Goal: Task Accomplishment & Management: Manage account settings

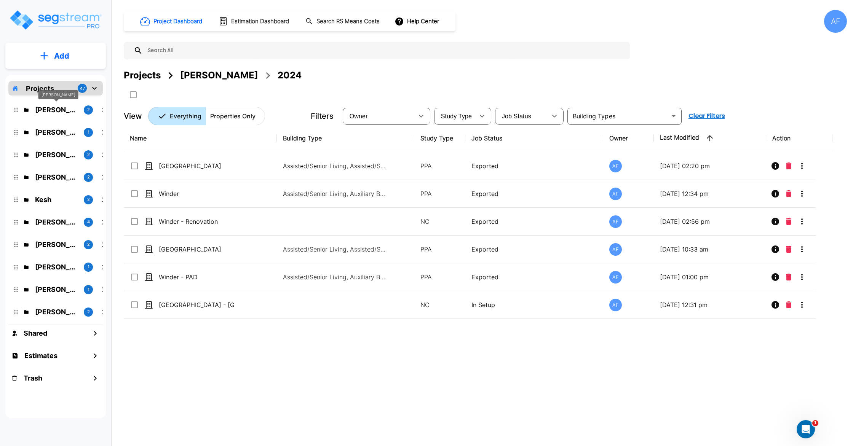
click at [43, 108] on p "Jay Hershowitz" at bounding box center [56, 110] width 43 height 10
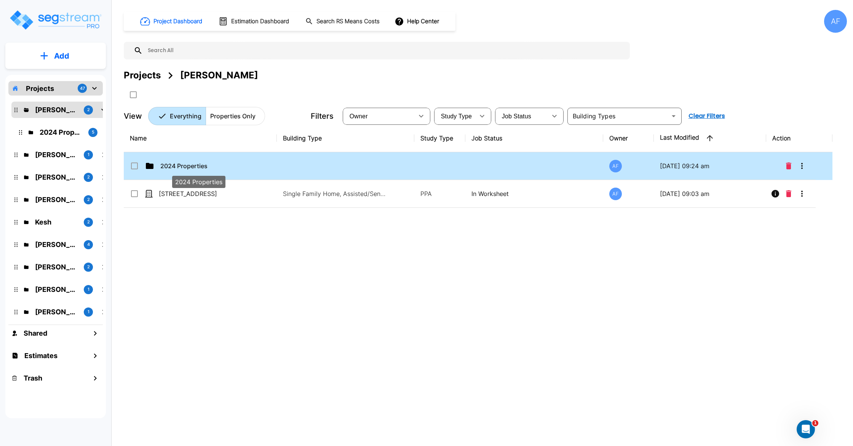
click at [220, 168] on p "2024 Properties" at bounding box center [198, 165] width 76 height 9
checkbox input "true"
click at [220, 168] on p "2024 Properties" at bounding box center [198, 165] width 76 height 9
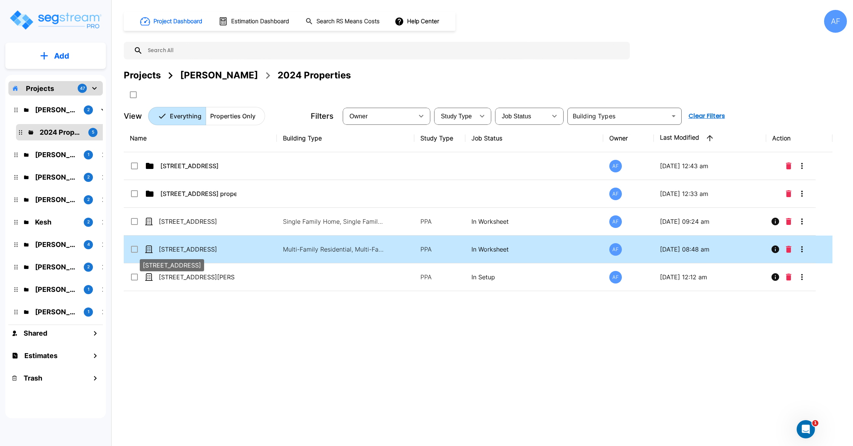
click at [209, 247] on p "[STREET_ADDRESS]" at bounding box center [197, 249] width 76 height 9
checkbox input "true"
click at [209, 247] on p "[STREET_ADDRESS]" at bounding box center [197, 249] width 76 height 9
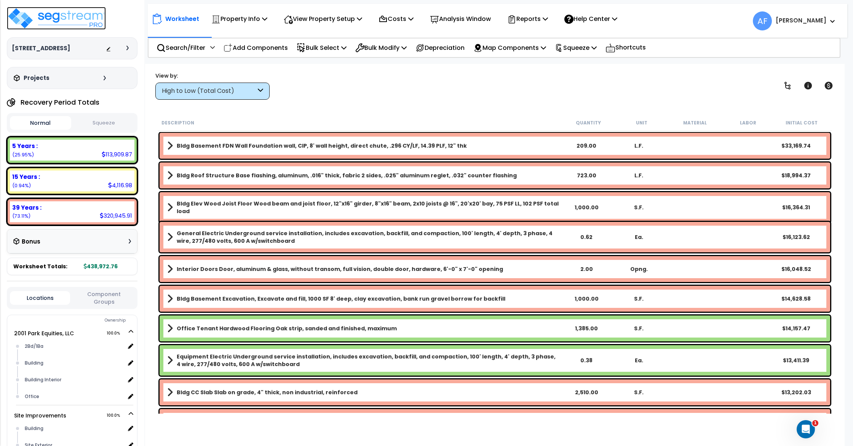
click at [48, 14] on img at bounding box center [56, 18] width 99 height 23
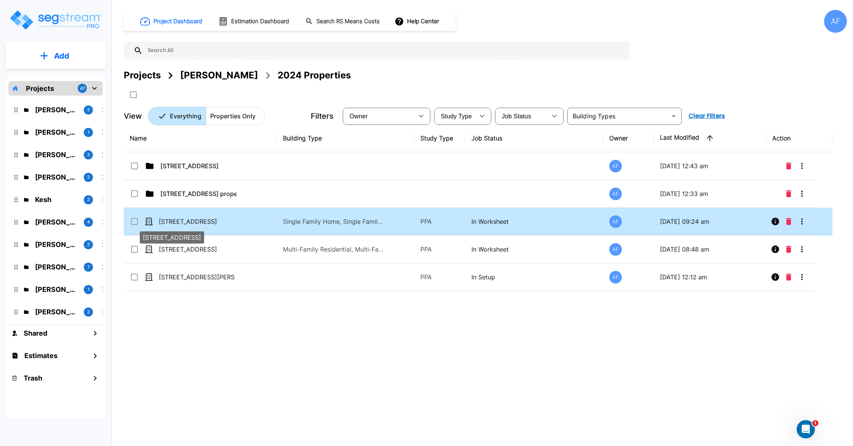
click at [196, 222] on p "[STREET_ADDRESS]" at bounding box center [197, 221] width 76 height 9
checkbox input "true"
click at [196, 222] on p "[STREET_ADDRESS]" at bounding box center [197, 221] width 76 height 9
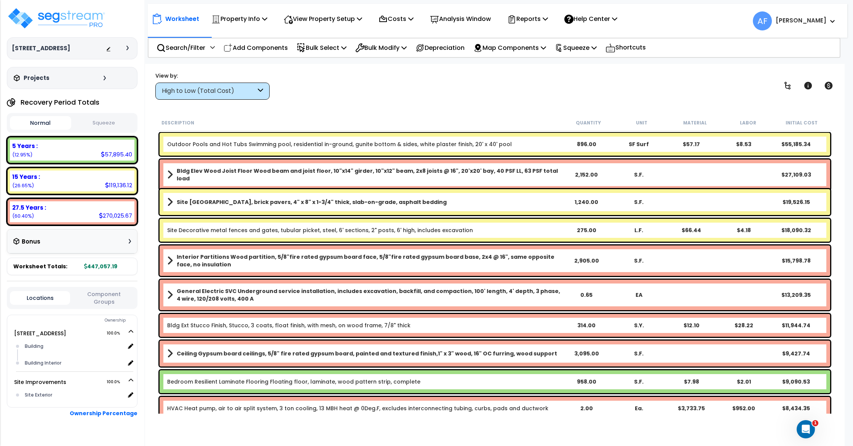
scroll to position [0, 0]
click at [64, 21] on img at bounding box center [56, 17] width 99 height 23
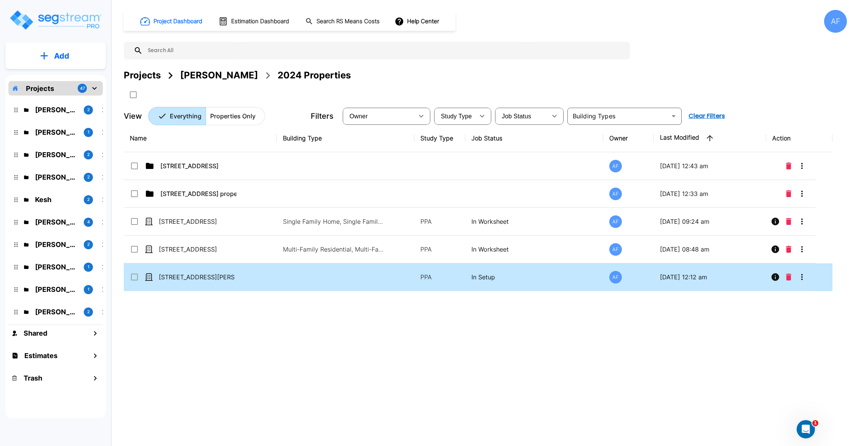
click at [252, 276] on td "[STREET_ADDRESS][PERSON_NAME]" at bounding box center [200, 277] width 153 height 28
checkbox input "true"
click at [252, 276] on td "[STREET_ADDRESS][PERSON_NAME]" at bounding box center [200, 277] width 153 height 28
